Goal: Complete application form

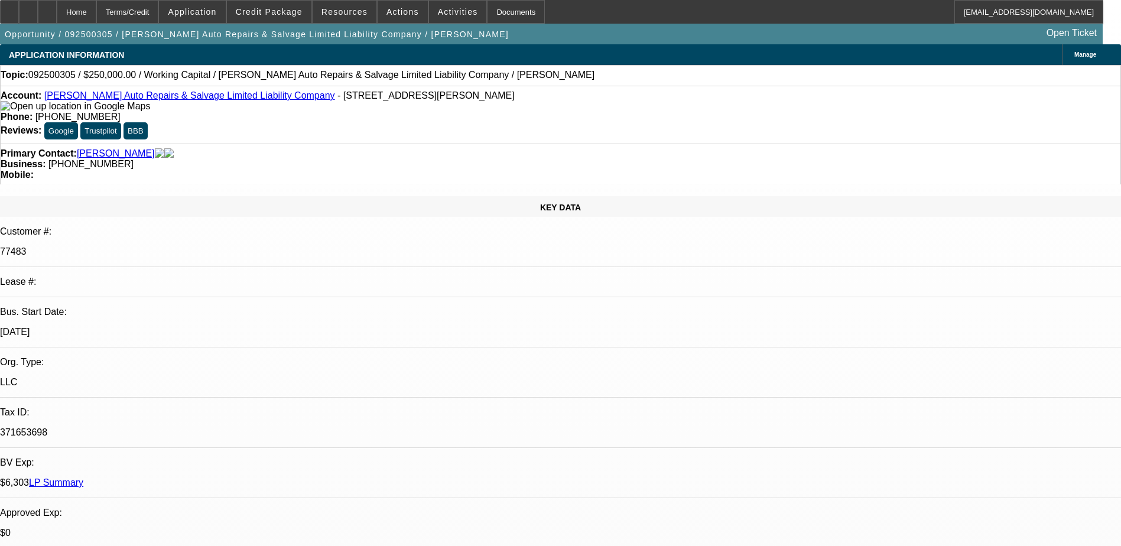
select select "0"
select select "2"
select select "0"
select select "6"
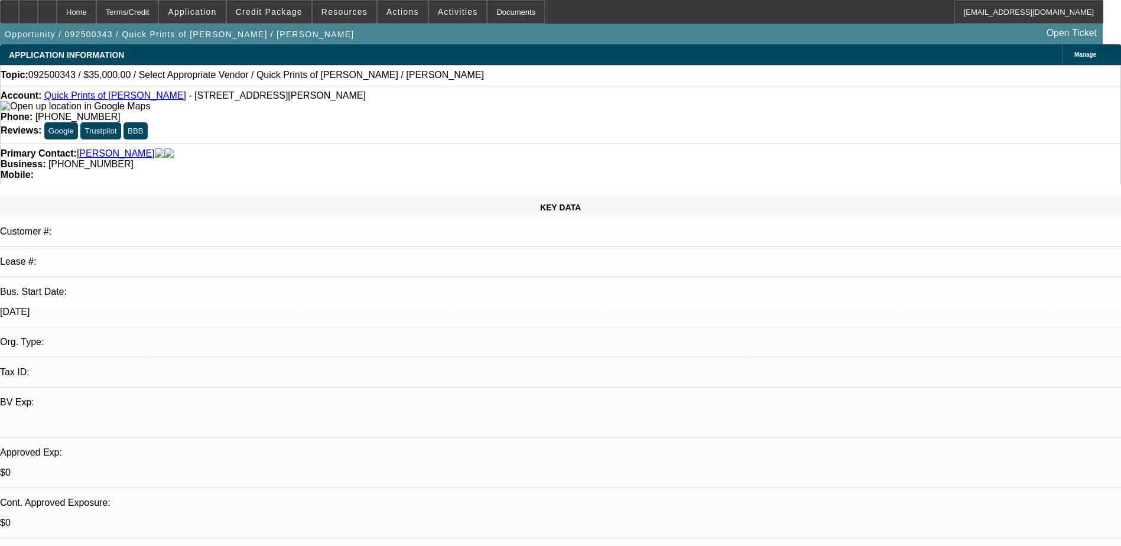
select select "0"
select select "2"
select select "0.1"
select select "4"
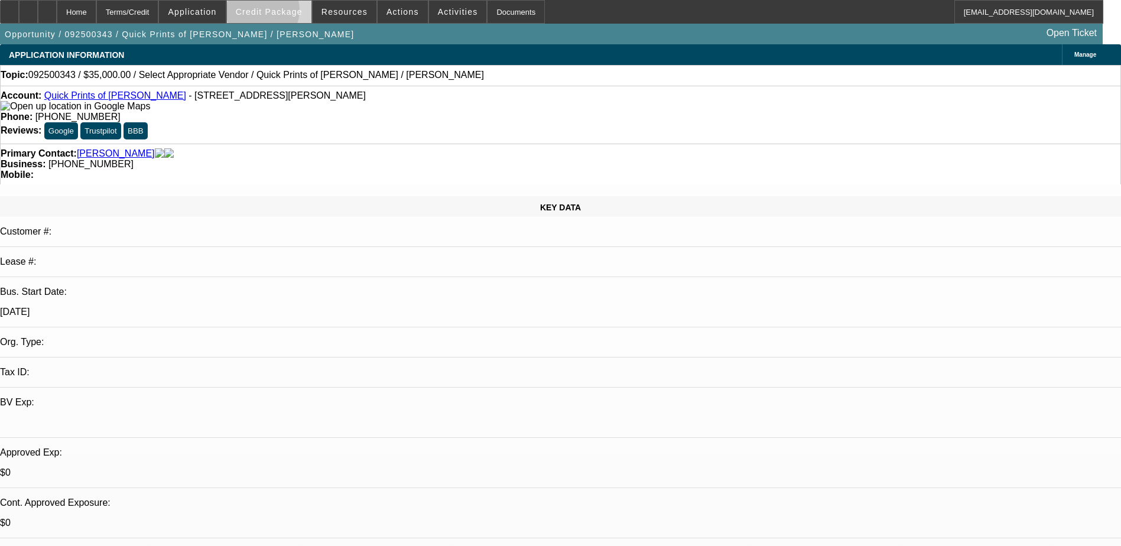
click at [281, 13] on span "Credit Package" at bounding box center [269, 11] width 67 height 9
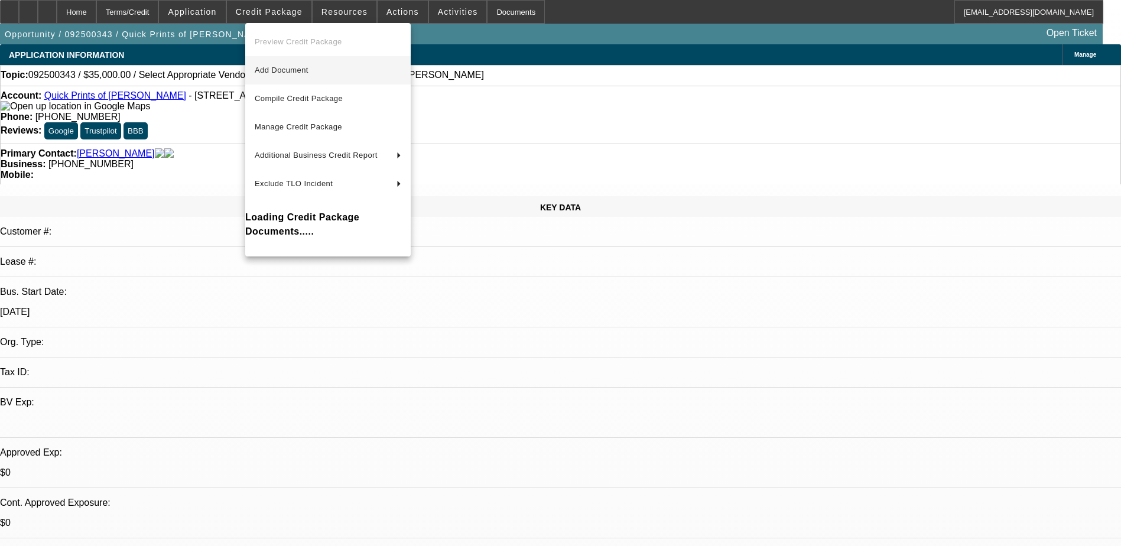
click at [303, 74] on span "Add Document" at bounding box center [328, 70] width 147 height 14
